Goal: Use online tool/utility

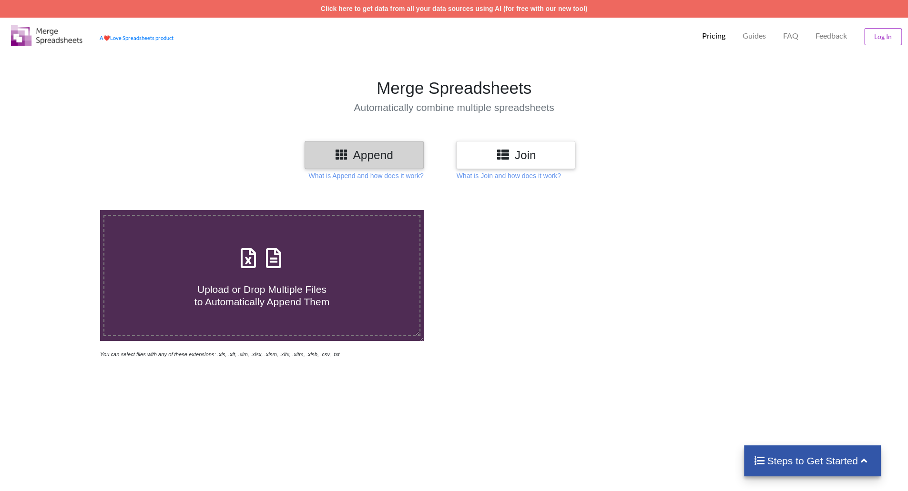
click at [262, 289] on span "Upload or Drop Multiple Files to Automatically Append Them" at bounding box center [261, 295] width 135 height 23
click at [65, 210] on input "Upload or Drop Multiple Files to Automatically Append Them" at bounding box center [65, 210] width 0 height 0
type input "C:\fakepath\soulien6.xlsx"
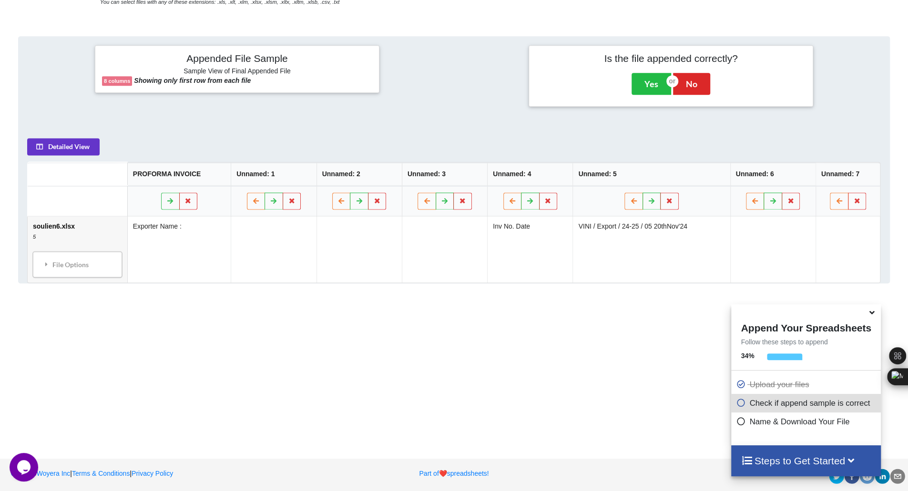
scroll to position [353, 0]
click at [874, 314] on icon at bounding box center [872, 311] width 10 height 9
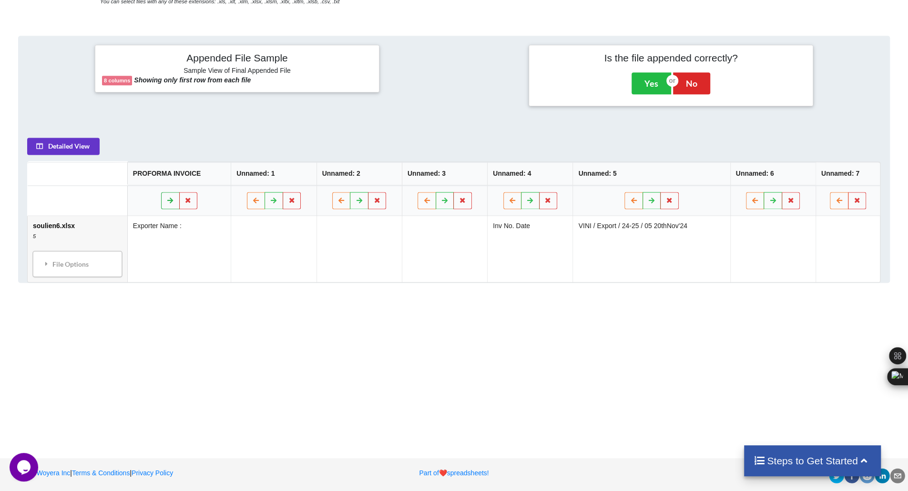
click at [170, 204] on button at bounding box center [170, 200] width 19 height 17
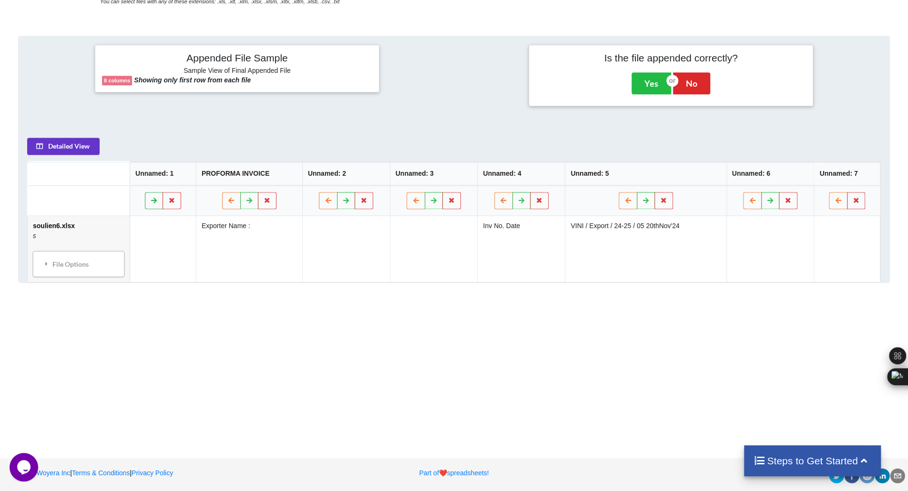
click at [155, 202] on icon at bounding box center [154, 200] width 8 height 6
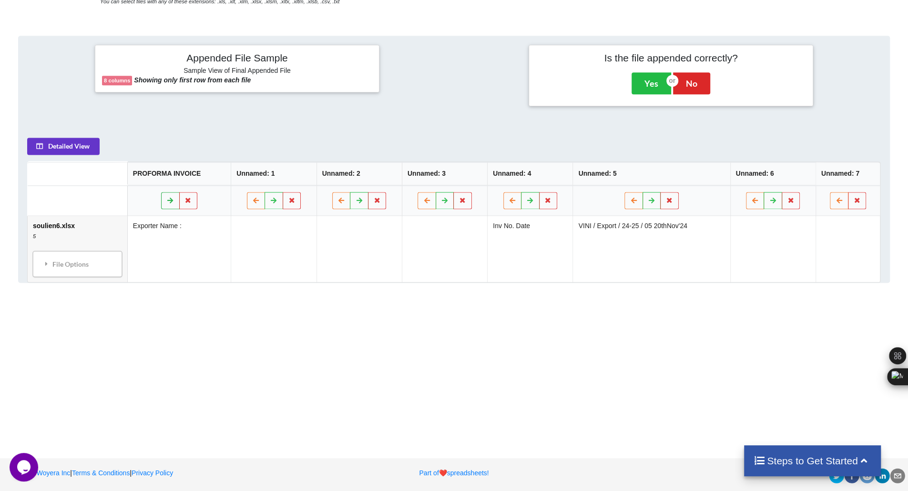
click at [164, 200] on button at bounding box center [170, 200] width 19 height 17
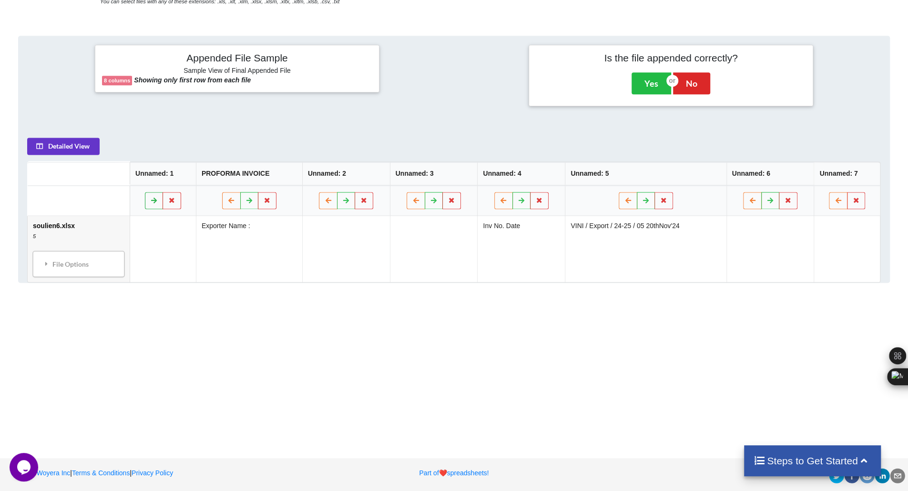
click at [155, 199] on icon at bounding box center [154, 200] width 8 height 6
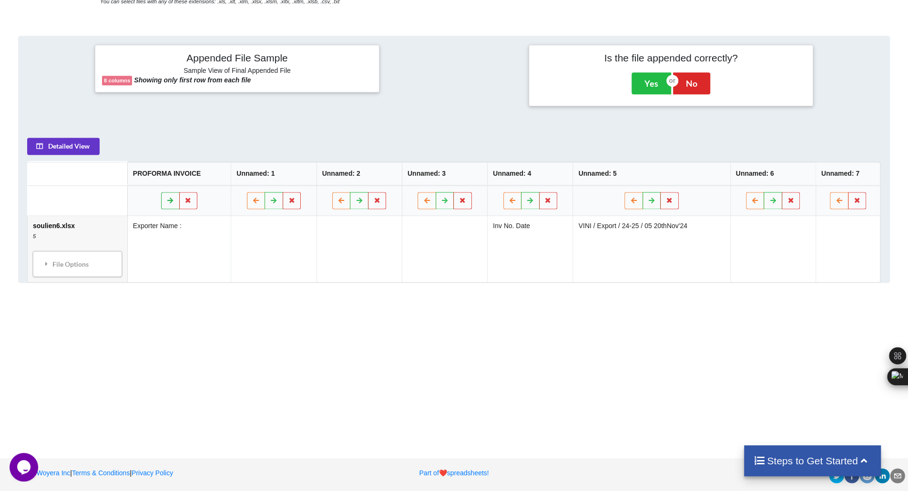
click at [163, 199] on button at bounding box center [170, 200] width 19 height 17
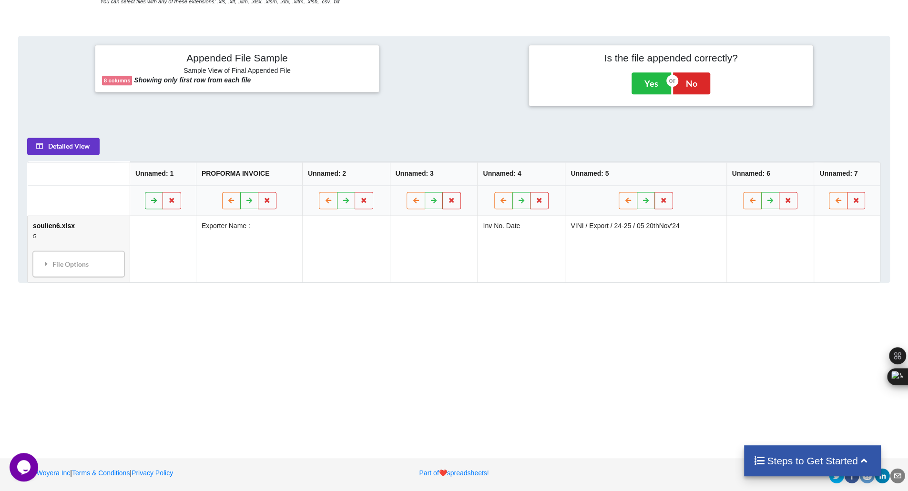
click at [154, 199] on icon at bounding box center [154, 200] width 8 height 6
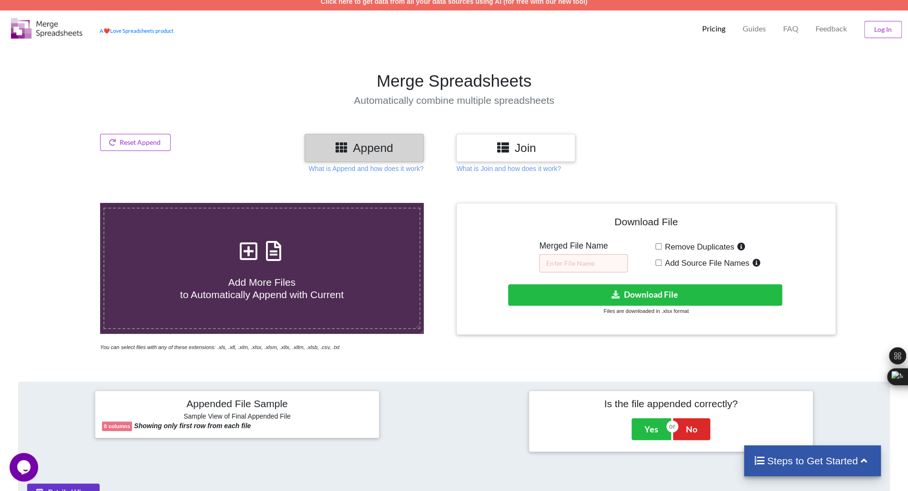
scroll to position [0, 0]
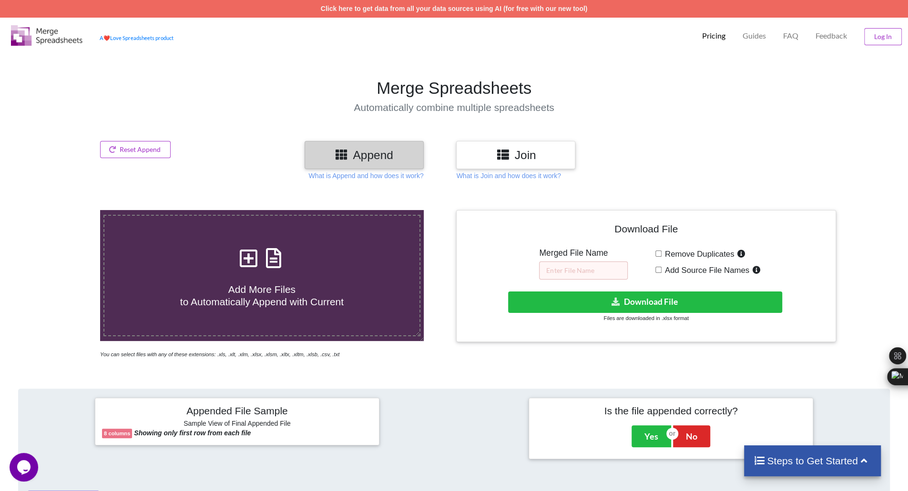
click at [338, 291] on h4 "Add More Files to Automatically Append with Current" at bounding box center [261, 290] width 315 height 36
click at [65, 210] on input "Add More Files to Automatically Append with Current" at bounding box center [65, 210] width 0 height 0
click at [676, 307] on button "Download File" at bounding box center [645, 302] width 274 height 21
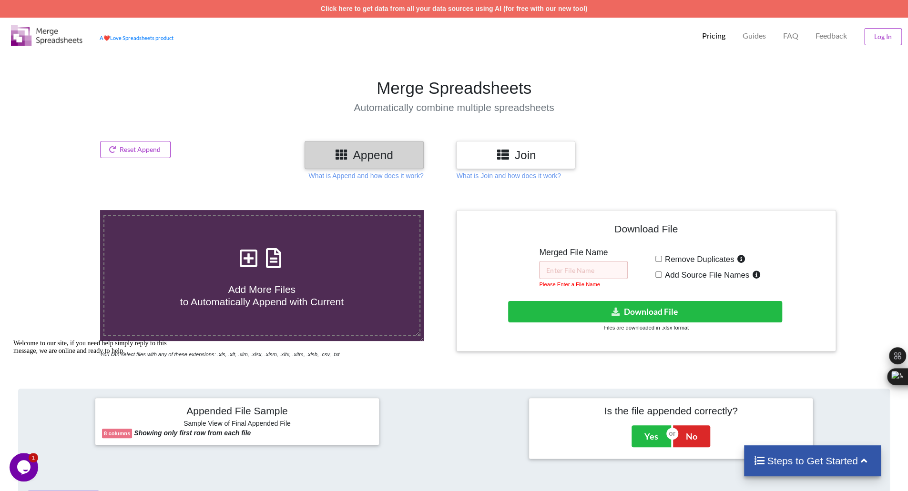
click at [307, 277] on h4 "Add More Files to Automatically Append with Current" at bounding box center [261, 290] width 315 height 36
click at [65, 210] on input "Add More Files to Automatically Append with Current" at bounding box center [65, 210] width 0 height 0
click at [575, 309] on button "Download File" at bounding box center [645, 311] width 274 height 21
